Goal: Check status: Check status

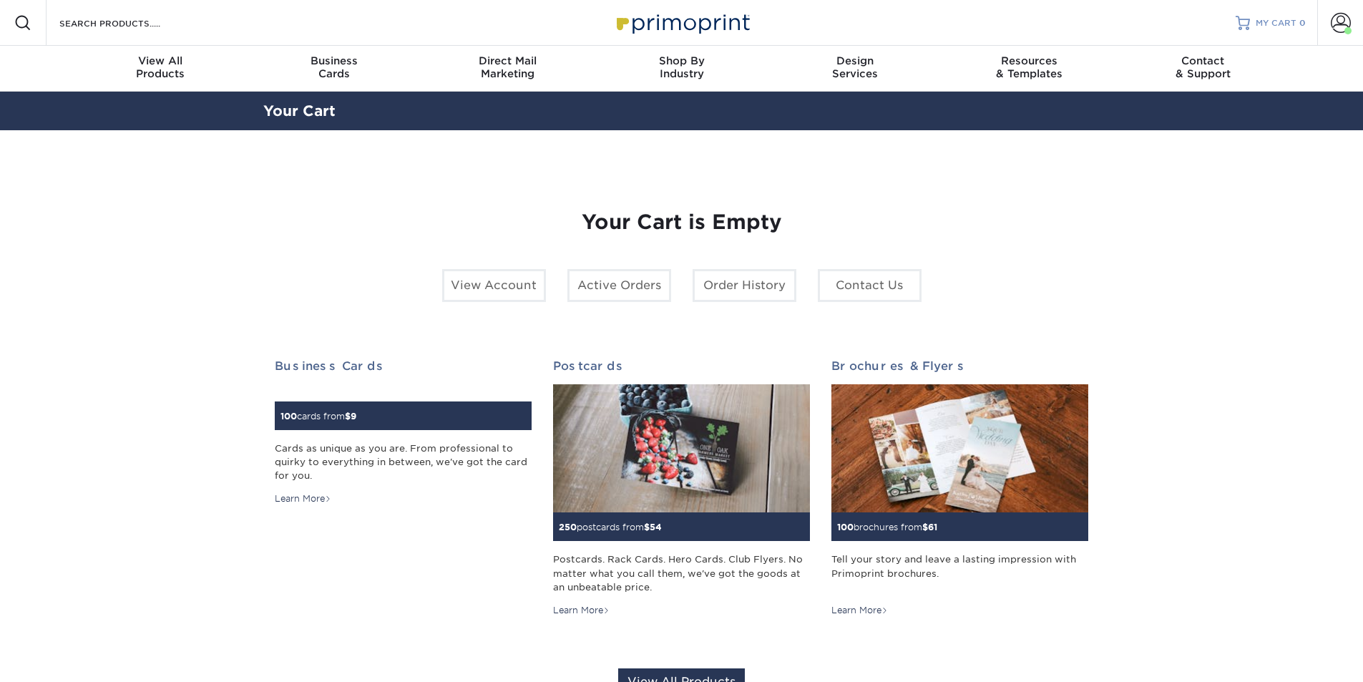
click at [1273, 21] on span "MY CART" at bounding box center [1276, 23] width 41 height 12
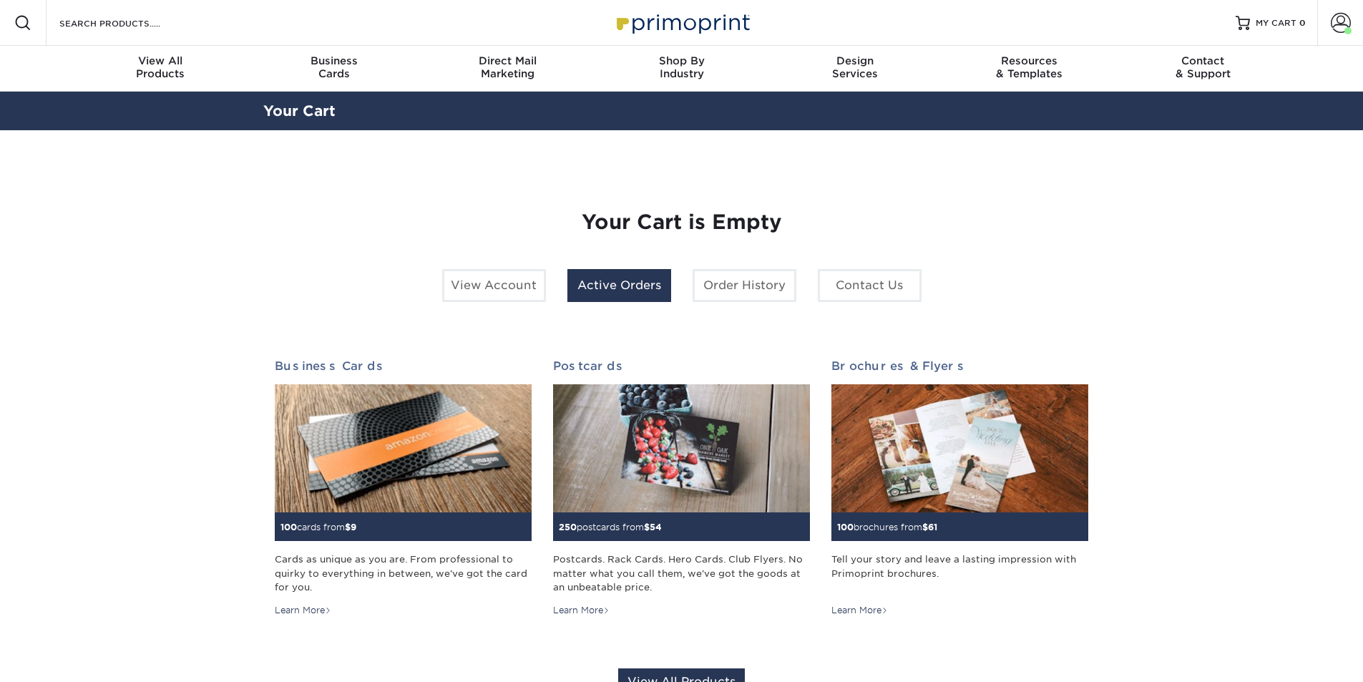
click at [586, 284] on link "Active Orders" at bounding box center [620, 285] width 104 height 33
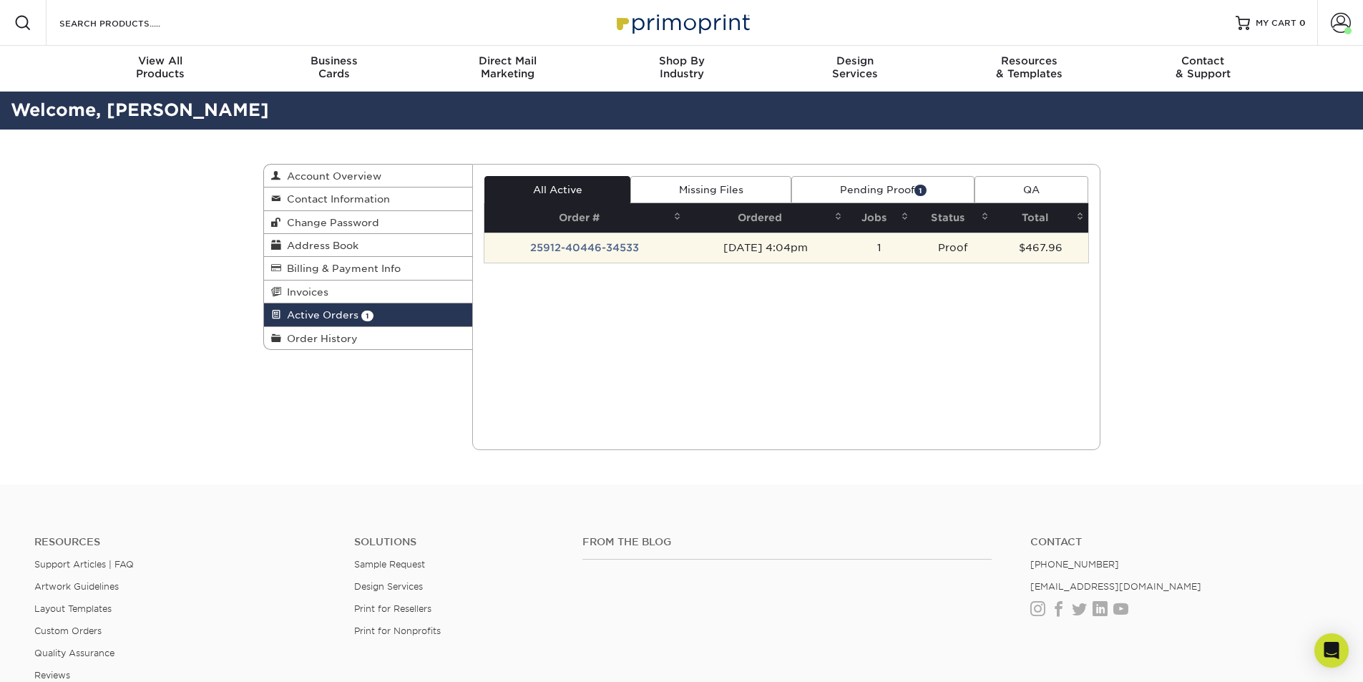
click at [556, 248] on td "25912-40446-34533" at bounding box center [585, 248] width 201 height 30
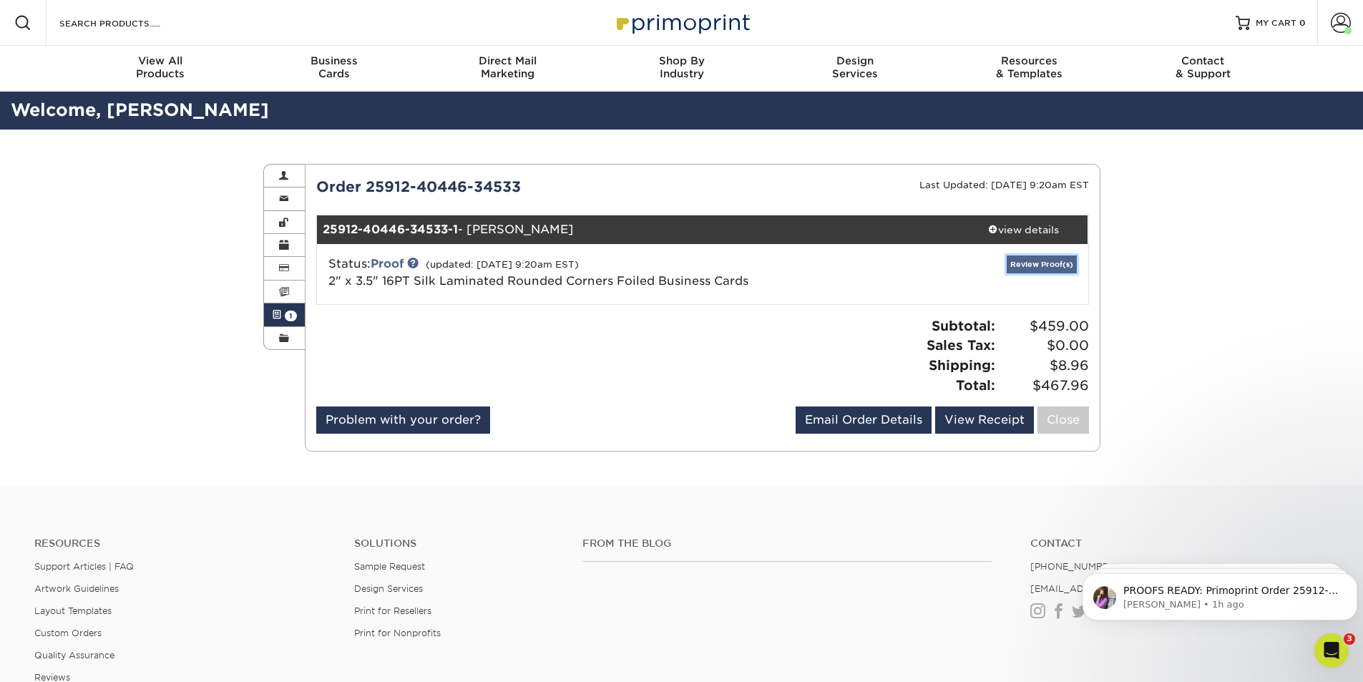
click at [1046, 261] on link "Review Proof(s)" at bounding box center [1042, 265] width 70 height 18
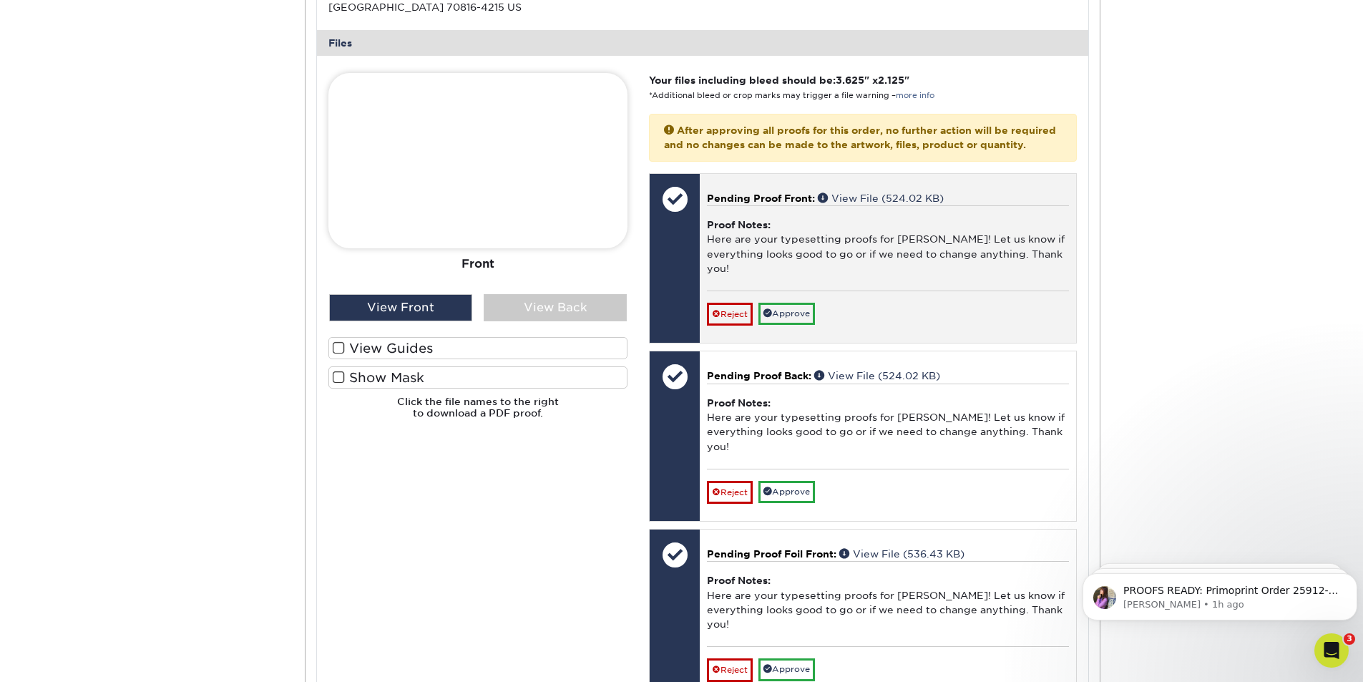
scroll to position [644, 0]
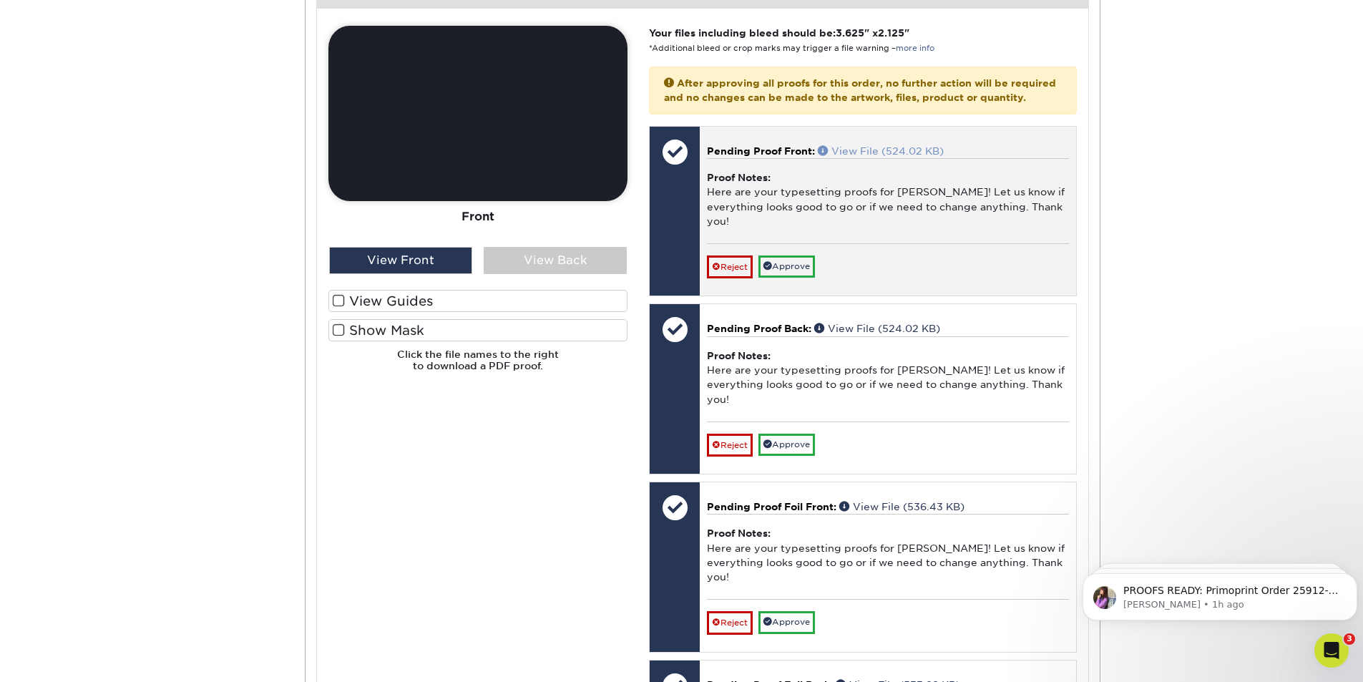
click at [891, 157] on link "View File (524.02 KB)" at bounding box center [881, 150] width 126 height 11
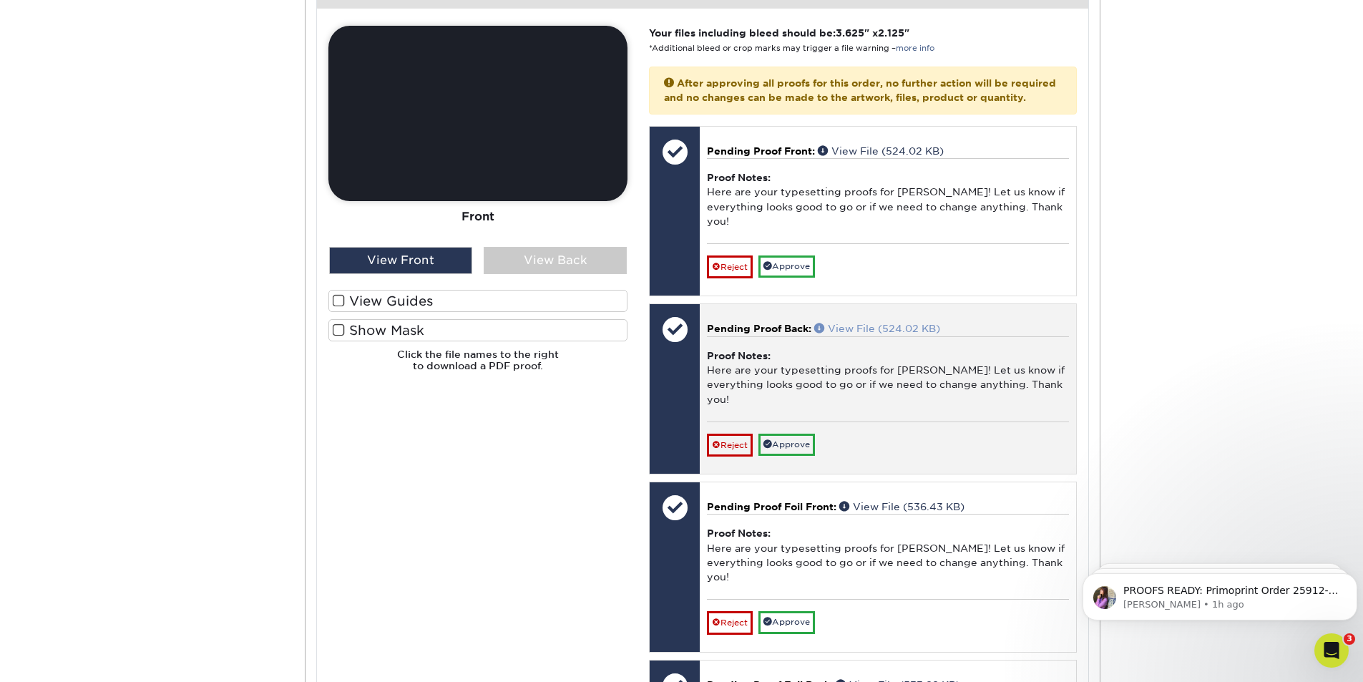
click at [896, 334] on link "View File (524.02 KB)" at bounding box center [878, 328] width 126 height 11
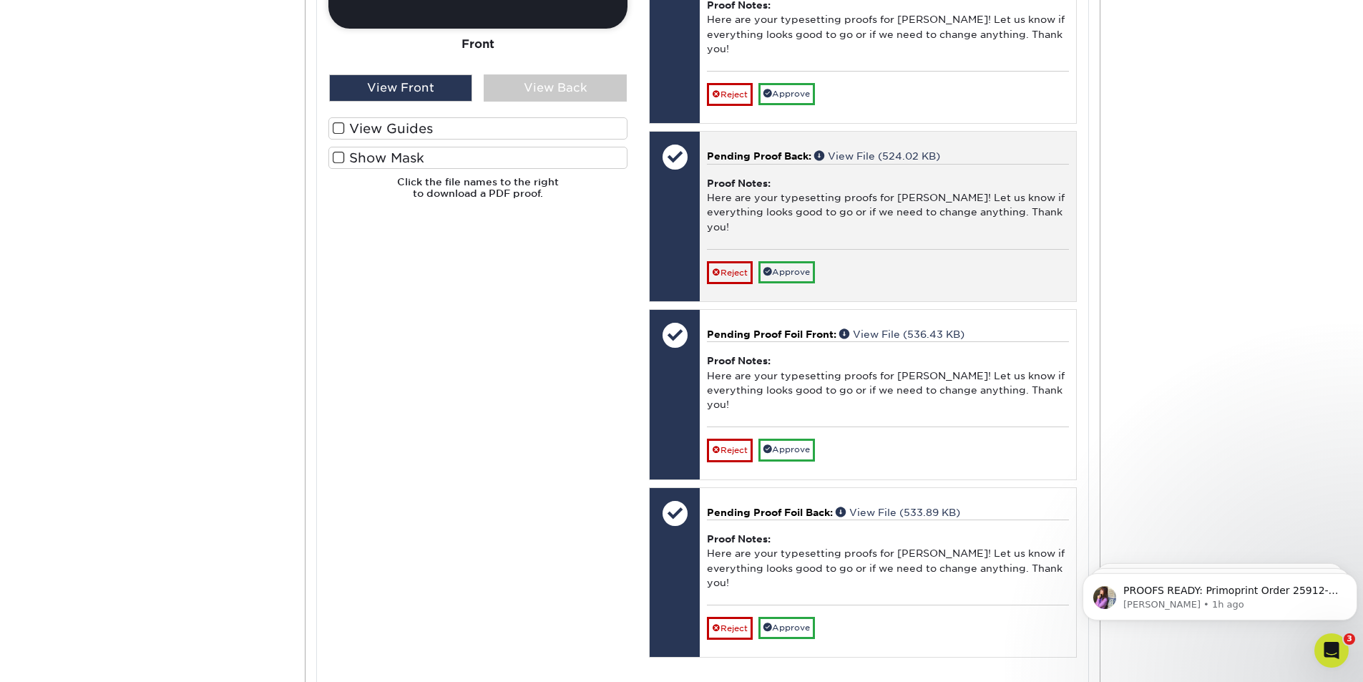
scroll to position [859, 0]
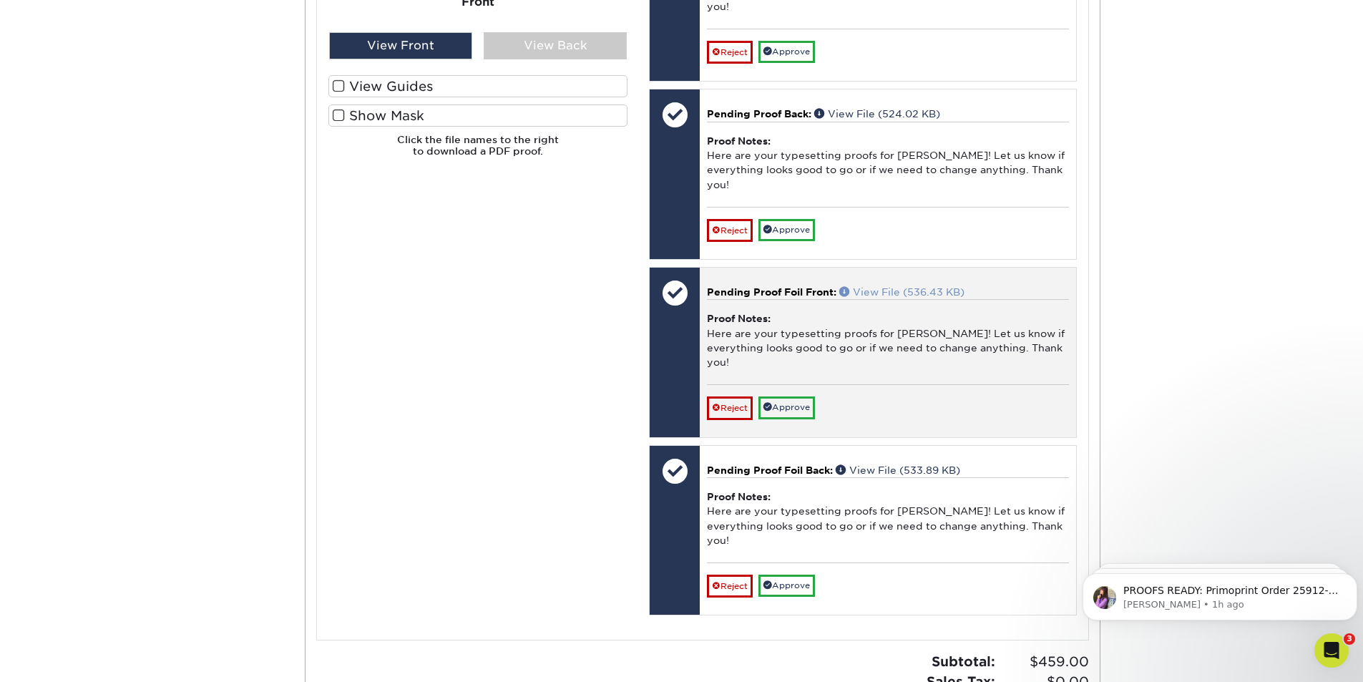
click at [911, 298] on link "View File (536.43 KB)" at bounding box center [902, 291] width 125 height 11
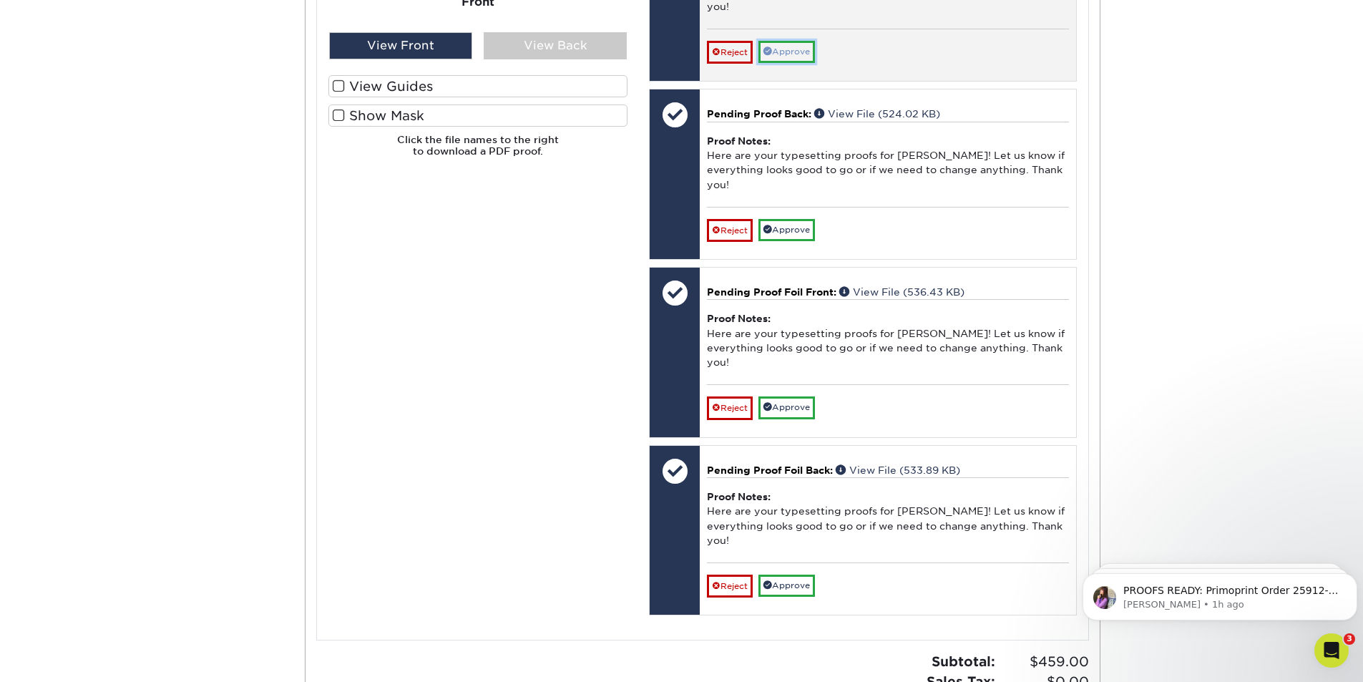
click at [808, 63] on link "Approve" at bounding box center [787, 52] width 57 height 22
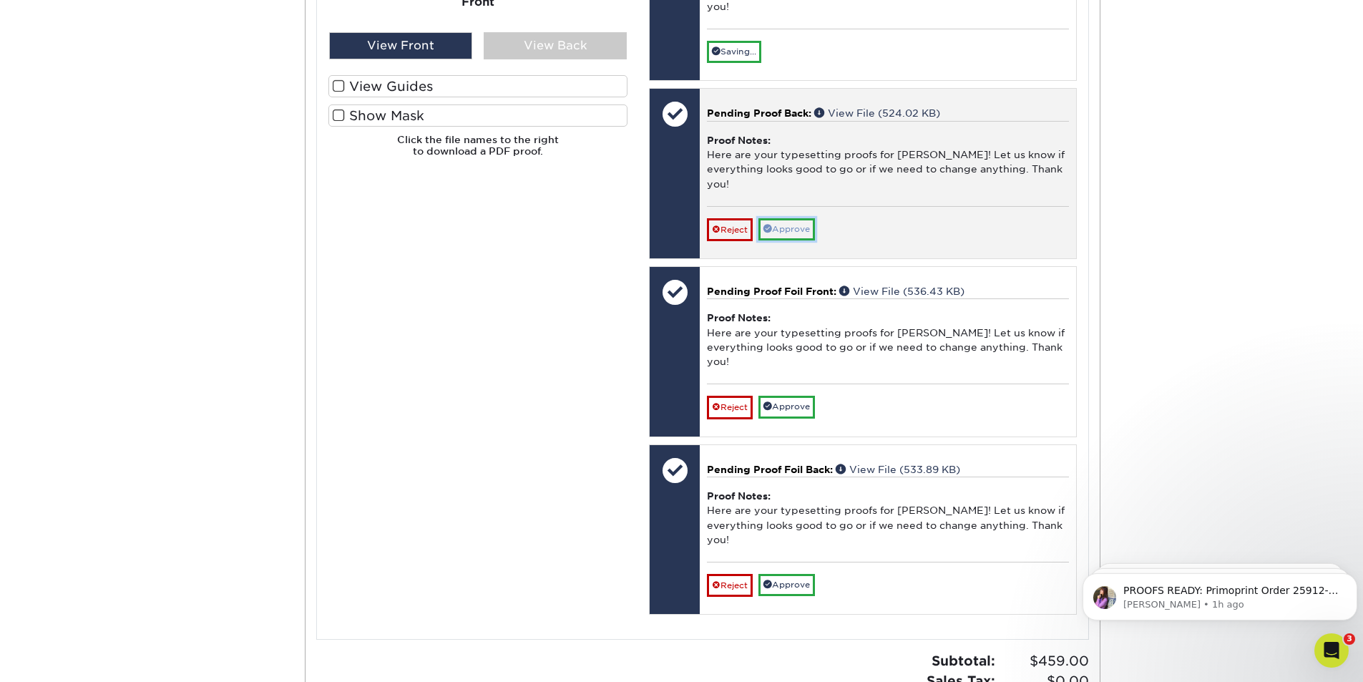
click at [799, 238] on link "Approve" at bounding box center [787, 229] width 57 height 22
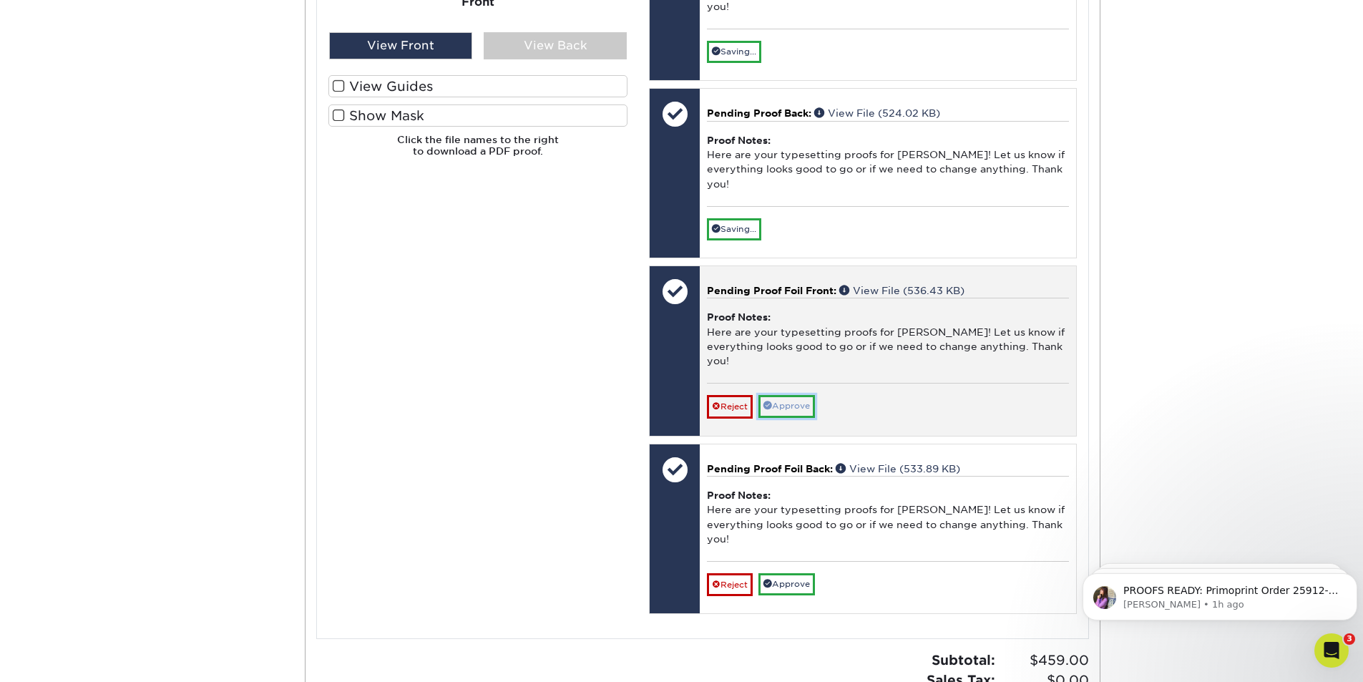
click at [799, 417] on link "Approve" at bounding box center [787, 406] width 57 height 22
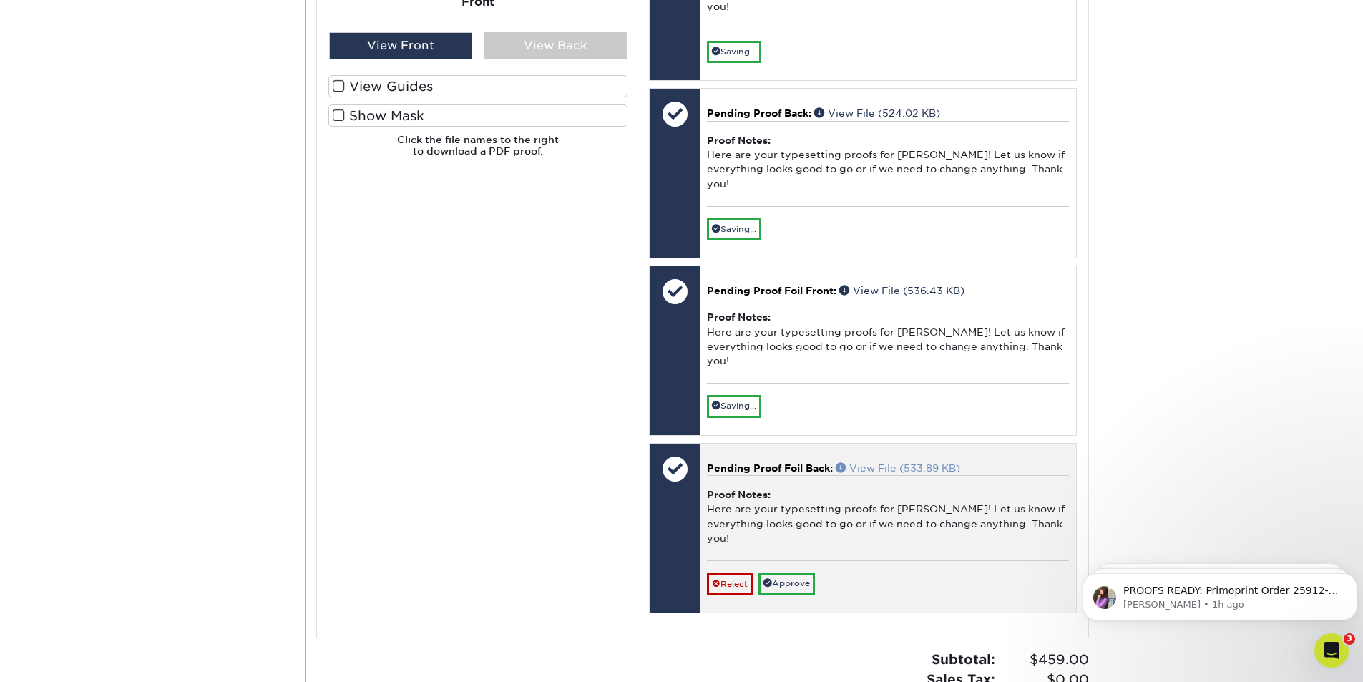
click at [924, 474] on link "View File (533.89 KB)" at bounding box center [898, 467] width 125 height 11
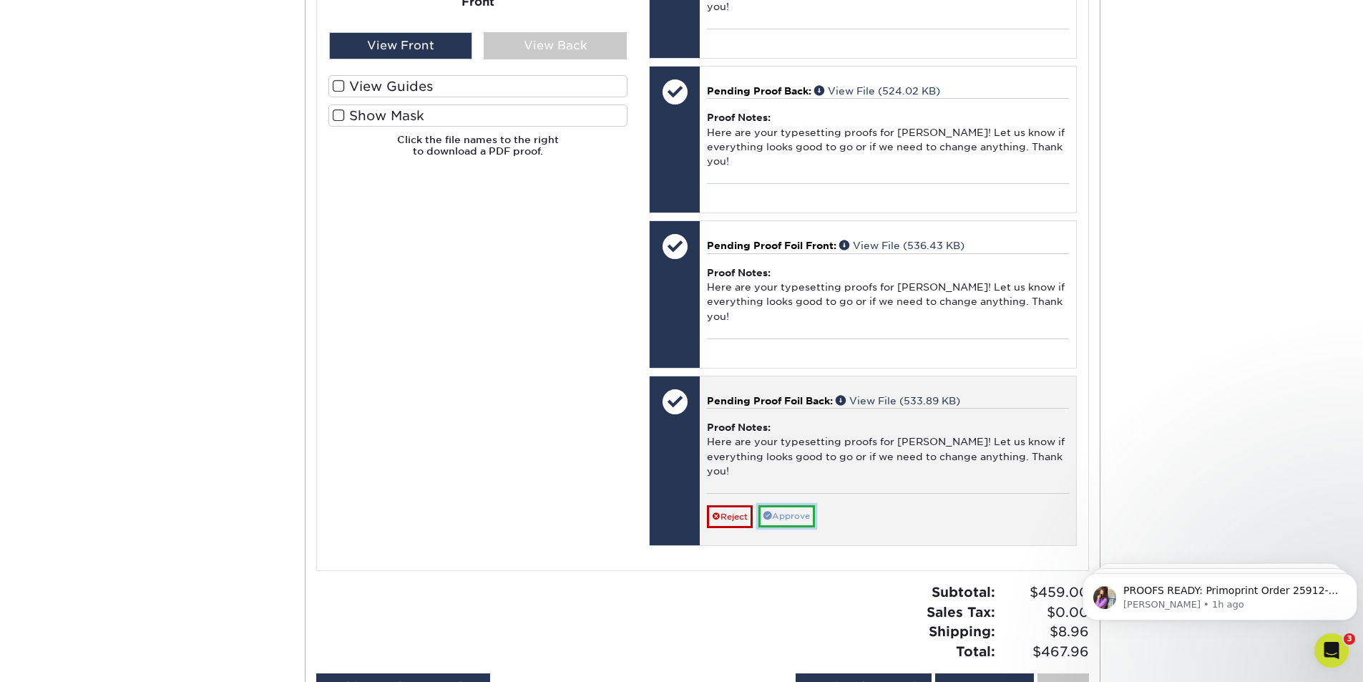
click at [803, 527] on link "Approve" at bounding box center [787, 516] width 57 height 22
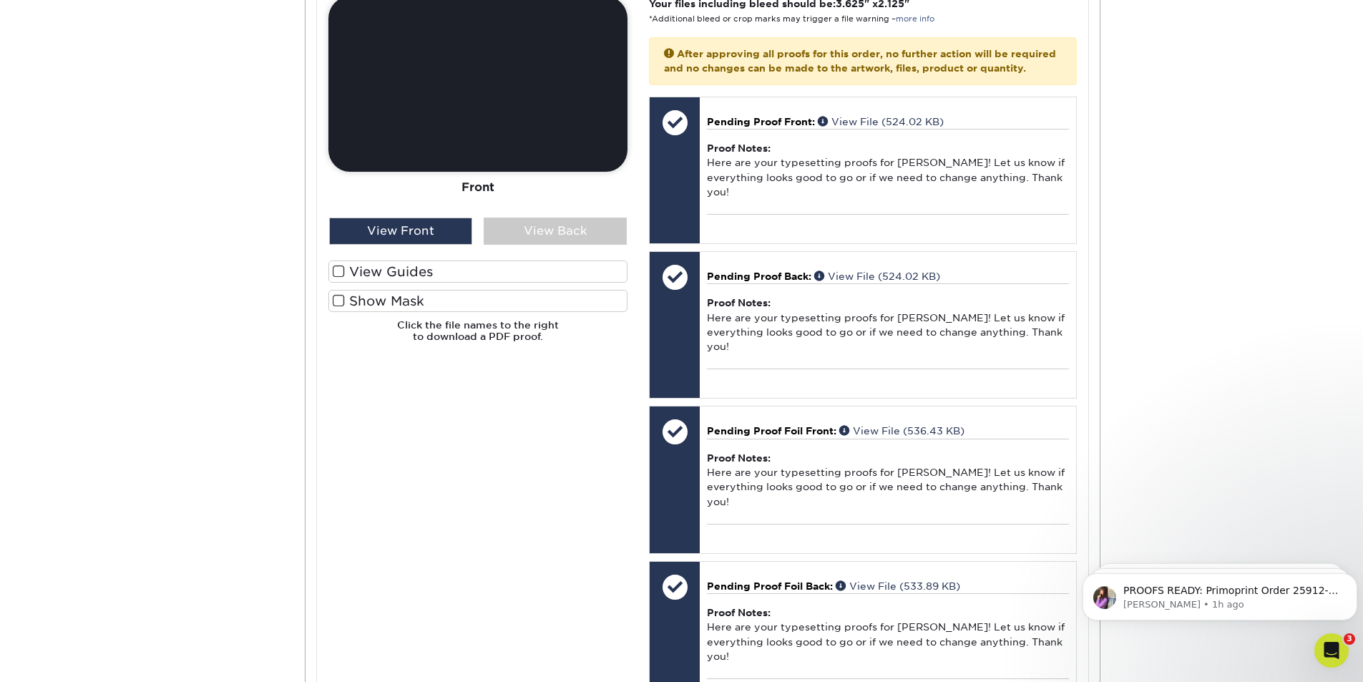
scroll to position [0, 0]
